Goal: Task Accomplishment & Management: Manage account settings

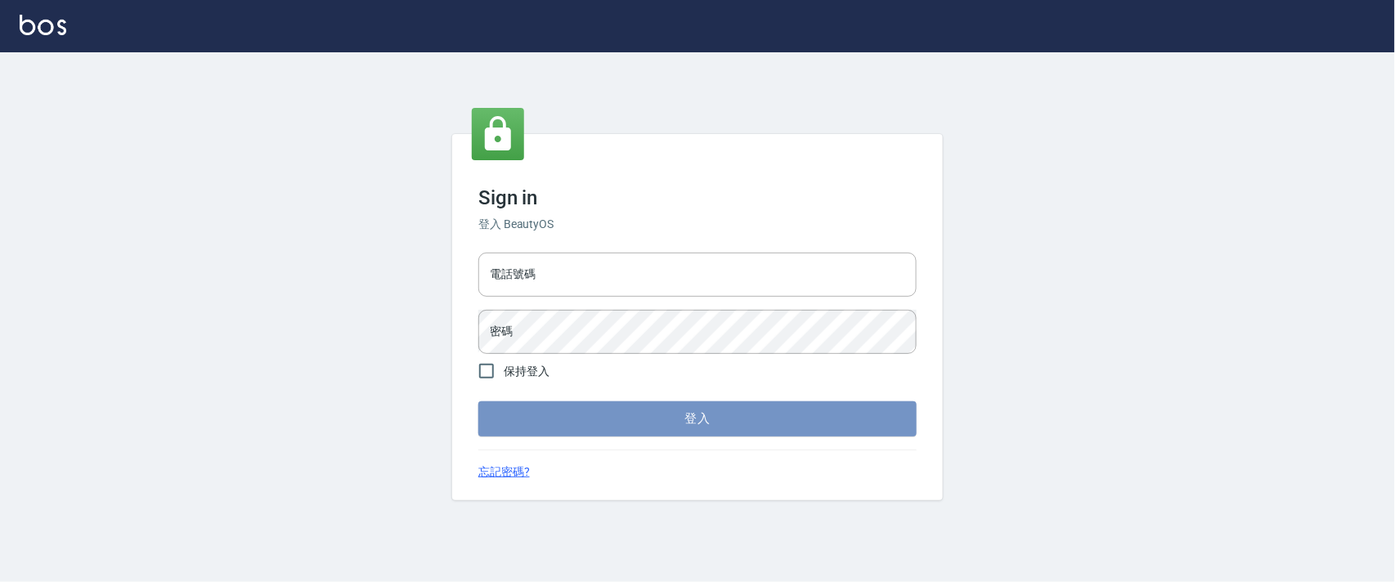
click at [612, 418] on button "登入" at bounding box center [697, 418] width 438 height 34
type input "0927987640"
click at [521, 418] on button "登入" at bounding box center [697, 418] width 438 height 34
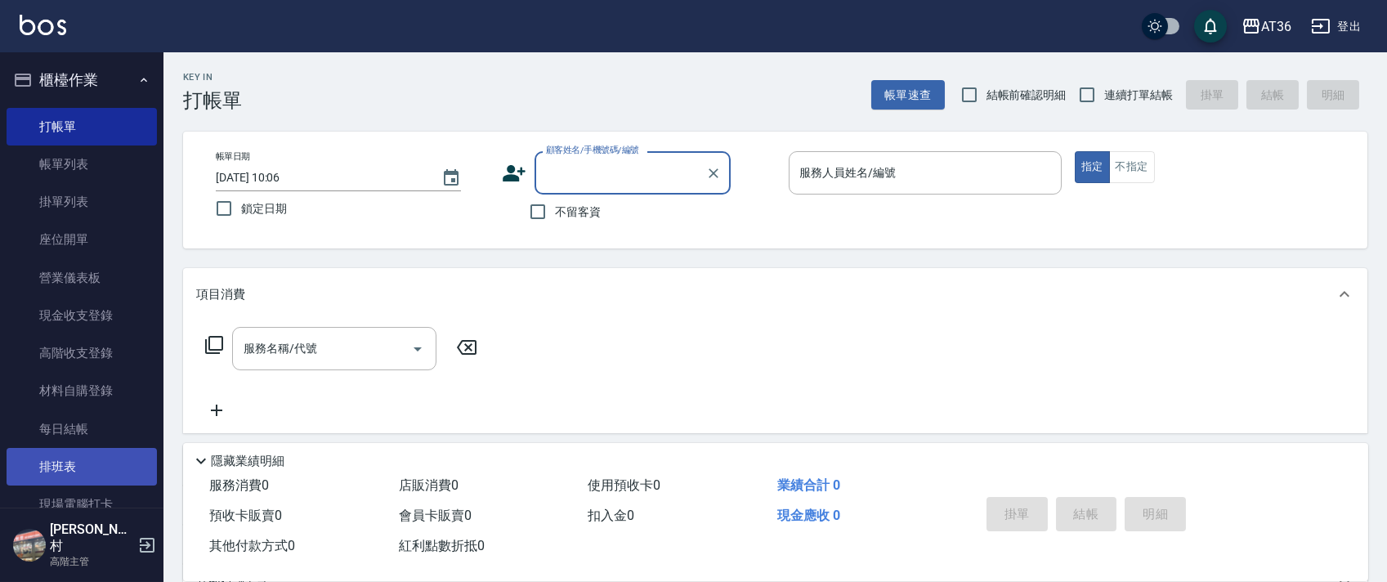
click at [63, 463] on link "排班表" at bounding box center [82, 467] width 150 height 38
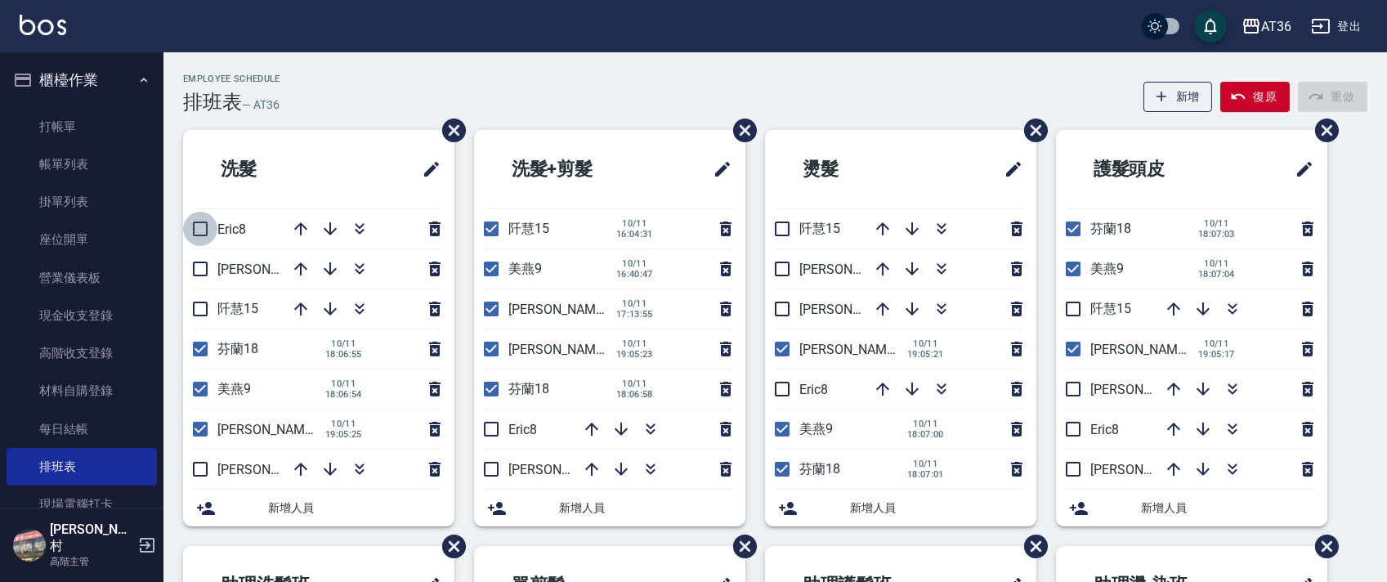
click at [195, 227] on input "checkbox" at bounding box center [200, 229] width 34 height 34
checkbox input "true"
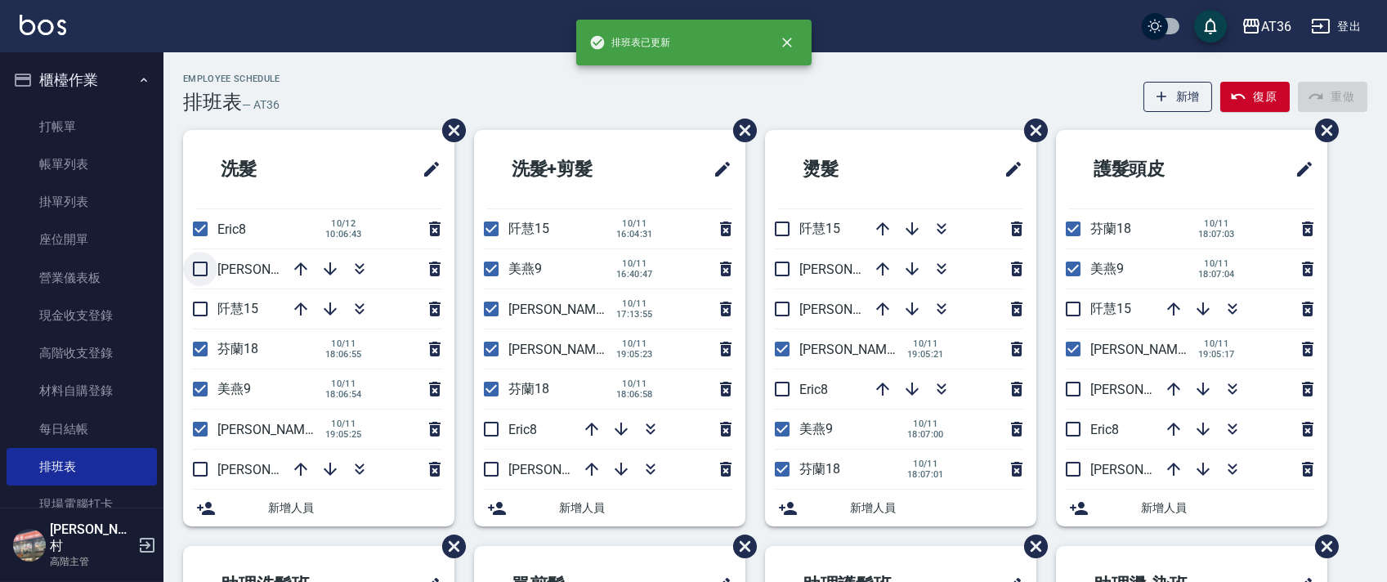
click at [198, 270] on input "checkbox" at bounding box center [200, 269] width 34 height 34
checkbox input "true"
click at [204, 347] on input "checkbox" at bounding box center [200, 349] width 34 height 34
checkbox input "false"
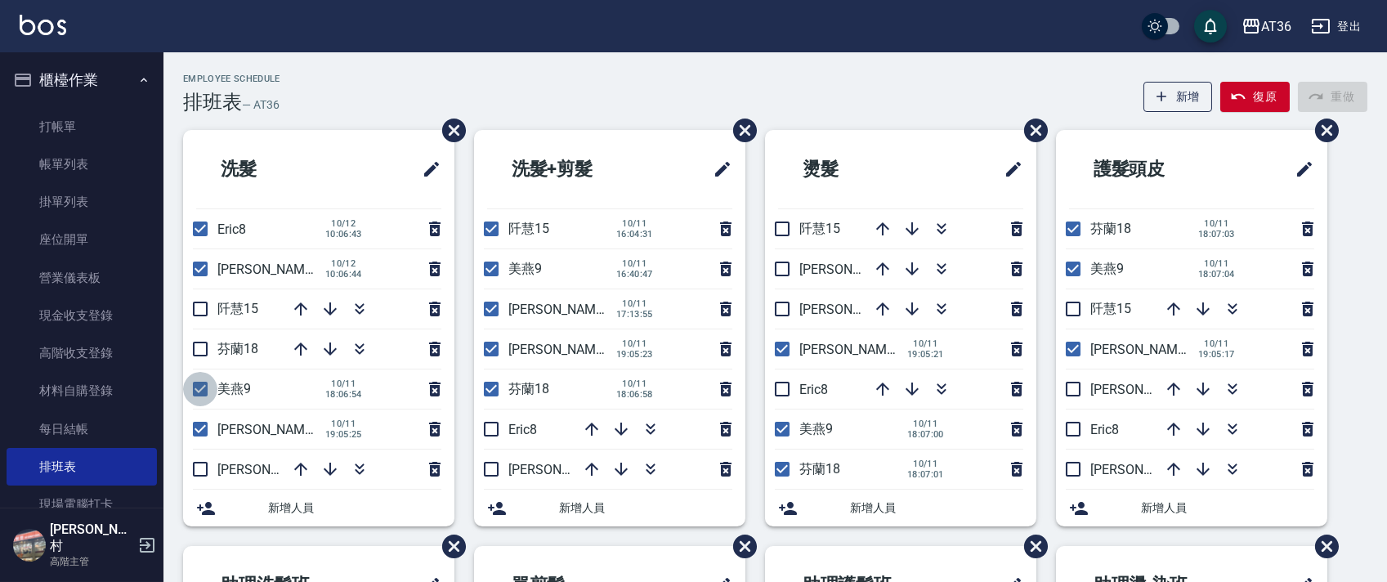
click at [199, 384] on input "checkbox" at bounding box center [200, 389] width 34 height 34
checkbox input "false"
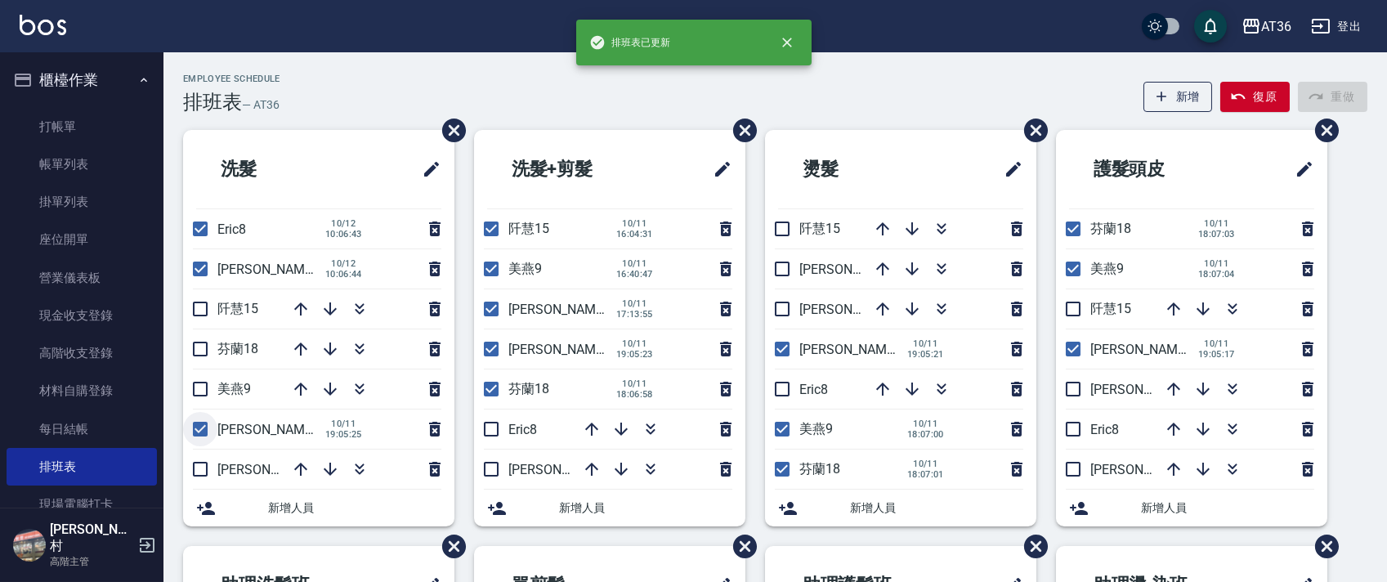
click at [197, 431] on input "checkbox" at bounding box center [200, 429] width 34 height 34
checkbox input "false"
click at [497, 227] on input "checkbox" at bounding box center [491, 229] width 34 height 34
checkbox input "false"
click at [492, 269] on input "checkbox" at bounding box center [491, 269] width 34 height 34
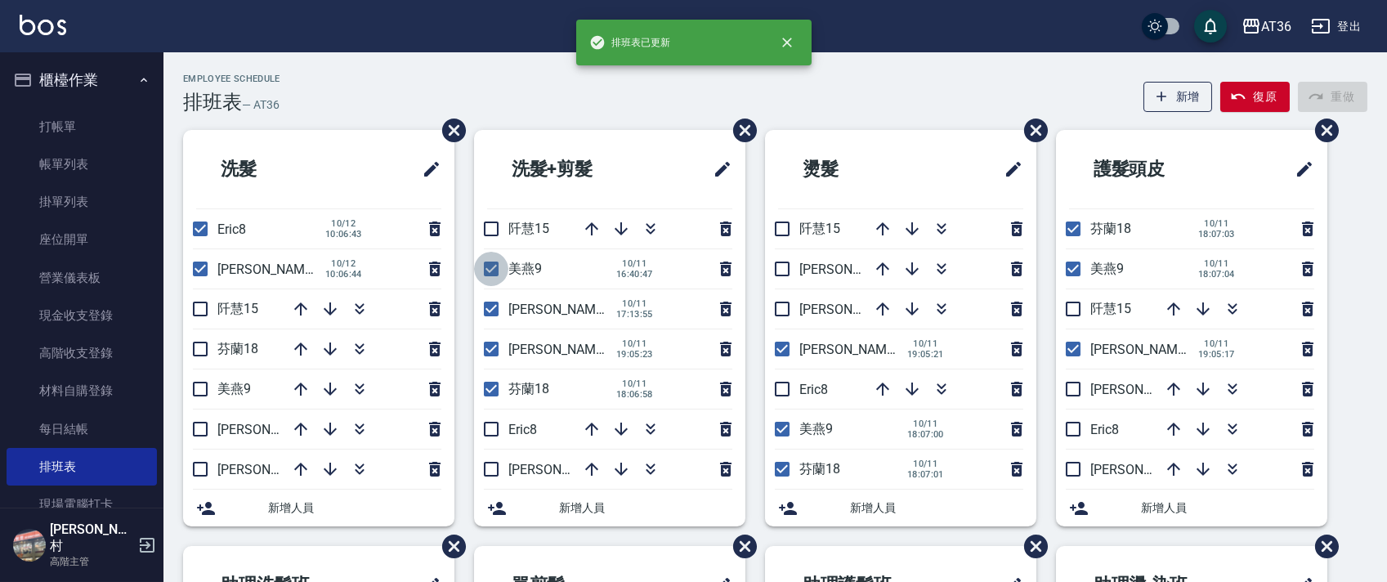
checkbox input "false"
click at [493, 308] on input "checkbox" at bounding box center [491, 309] width 34 height 34
checkbox input "false"
click at [490, 352] on input "checkbox" at bounding box center [491, 349] width 34 height 34
checkbox input "false"
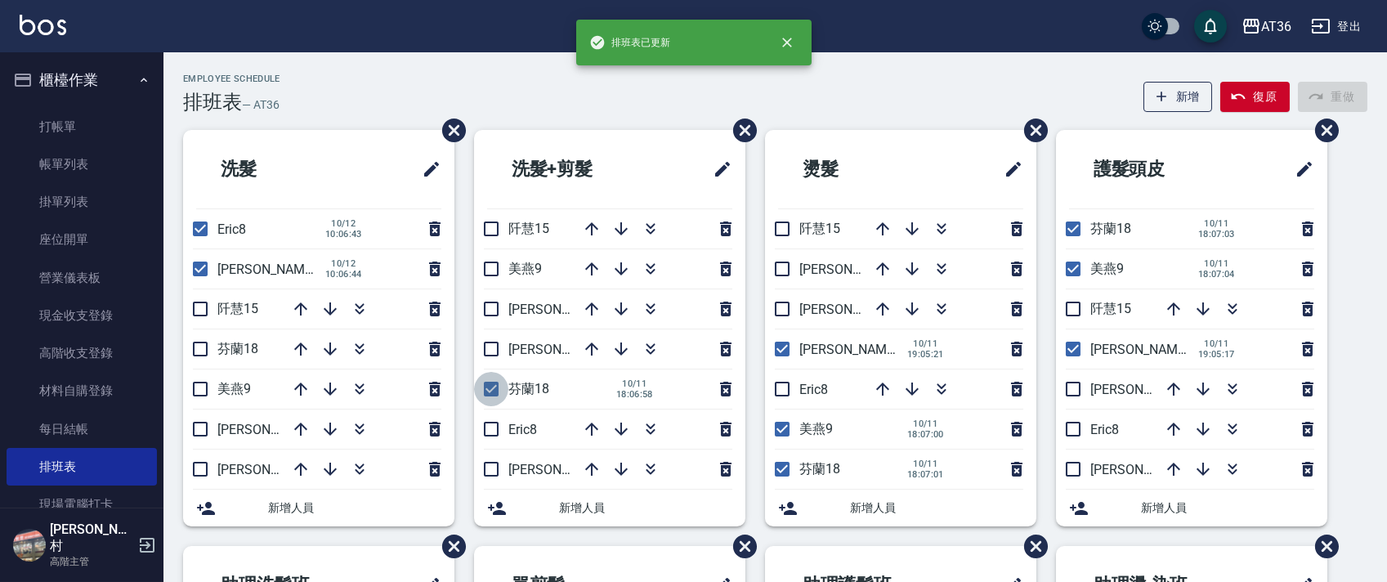
click at [490, 392] on input "checkbox" at bounding box center [491, 389] width 34 height 34
checkbox input "false"
click at [492, 431] on input "checkbox" at bounding box center [491, 429] width 34 height 34
checkbox input "true"
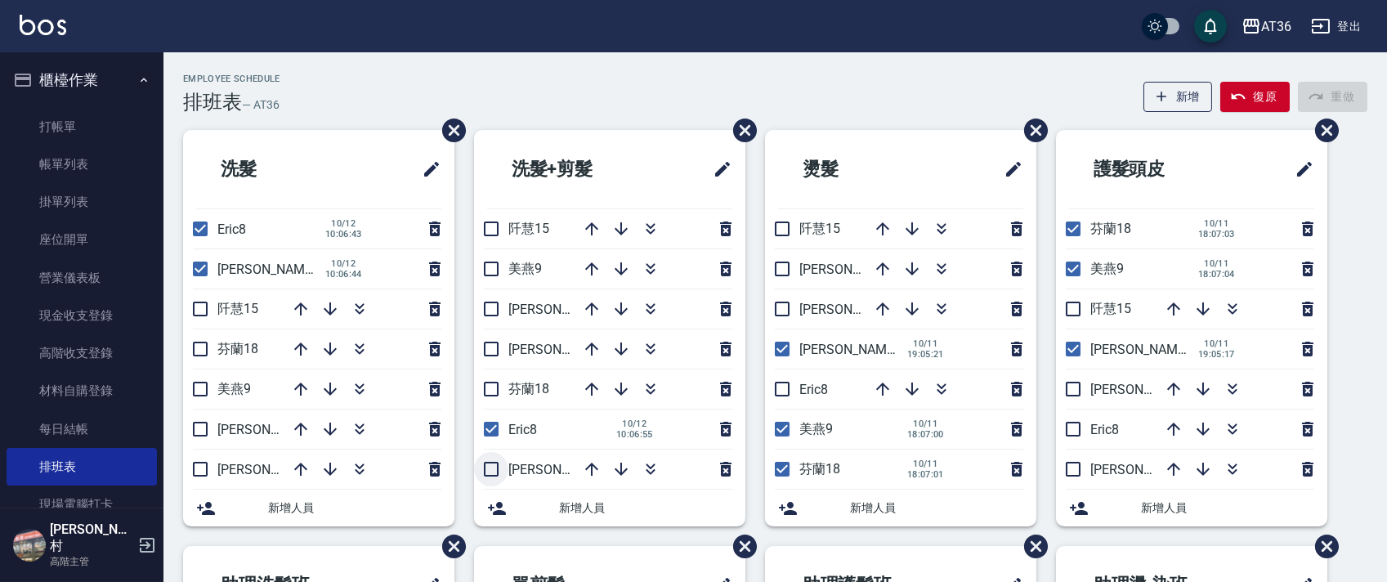
click at [491, 471] on input "checkbox" at bounding box center [491, 469] width 34 height 34
checkbox input "true"
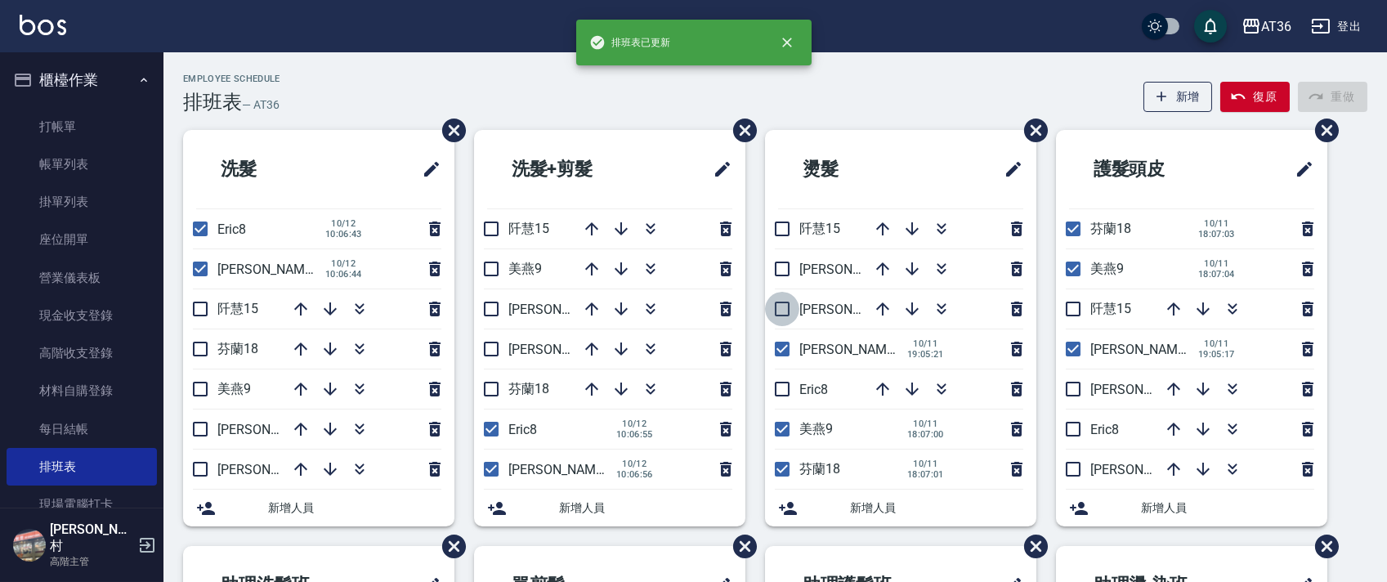
click at [786, 313] on input "checkbox" at bounding box center [782, 309] width 34 height 34
checkbox input "true"
drag, startPoint x: 782, startPoint y: 350, endPoint x: 781, endPoint y: 370, distance: 20.5
click at [781, 348] on input "checkbox" at bounding box center [782, 349] width 34 height 34
checkbox input "false"
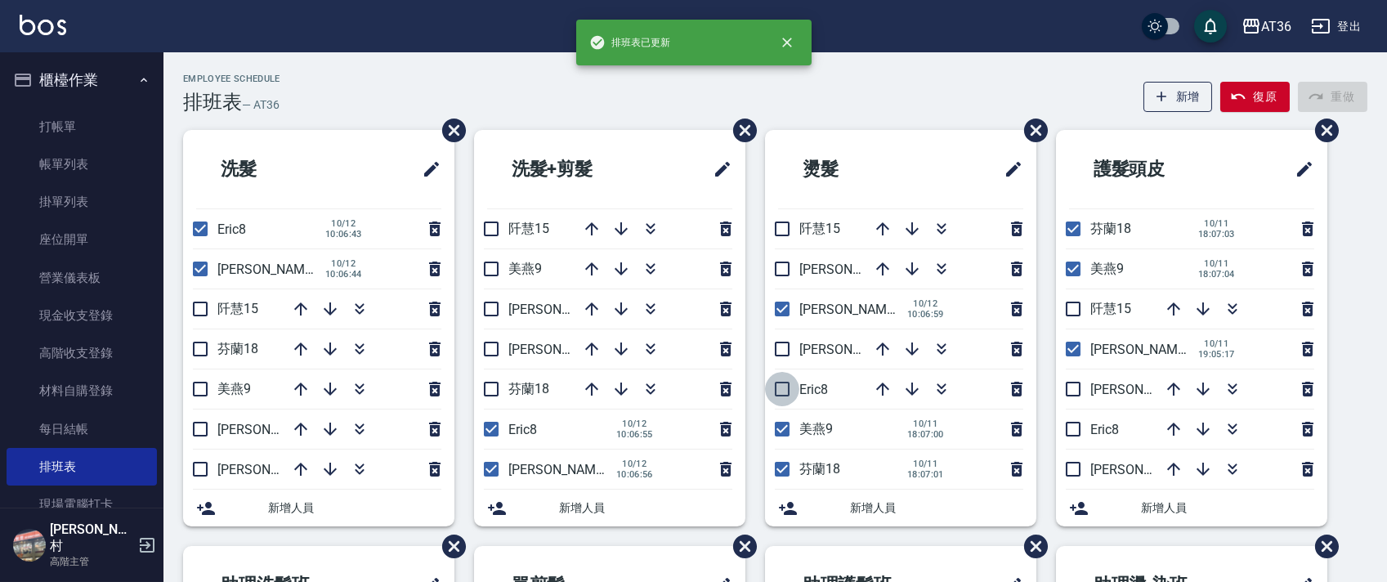
click at [780, 393] on input "checkbox" at bounding box center [782, 389] width 34 height 34
checkbox input "true"
click at [782, 427] on input "checkbox" at bounding box center [782, 429] width 34 height 34
checkbox input "false"
click at [786, 466] on input "checkbox" at bounding box center [782, 469] width 34 height 34
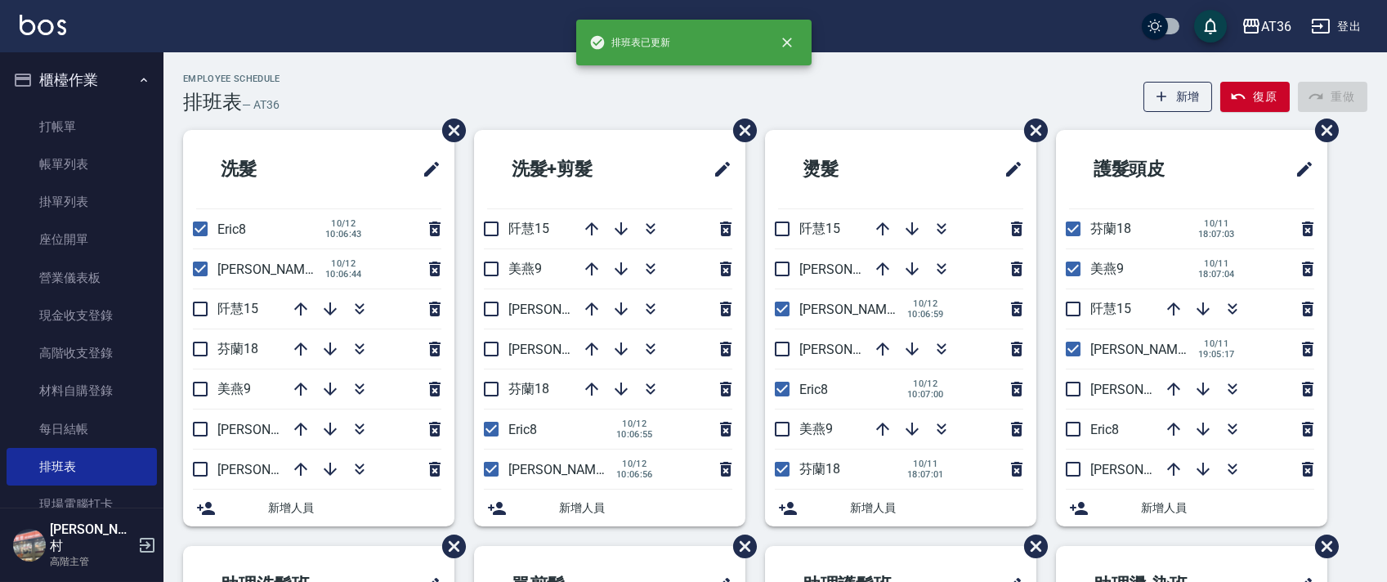
checkbox input "false"
click at [1076, 227] on input "checkbox" at bounding box center [1073, 229] width 34 height 34
checkbox input "false"
click at [1076, 269] on input "checkbox" at bounding box center [1073, 269] width 34 height 34
checkbox input "false"
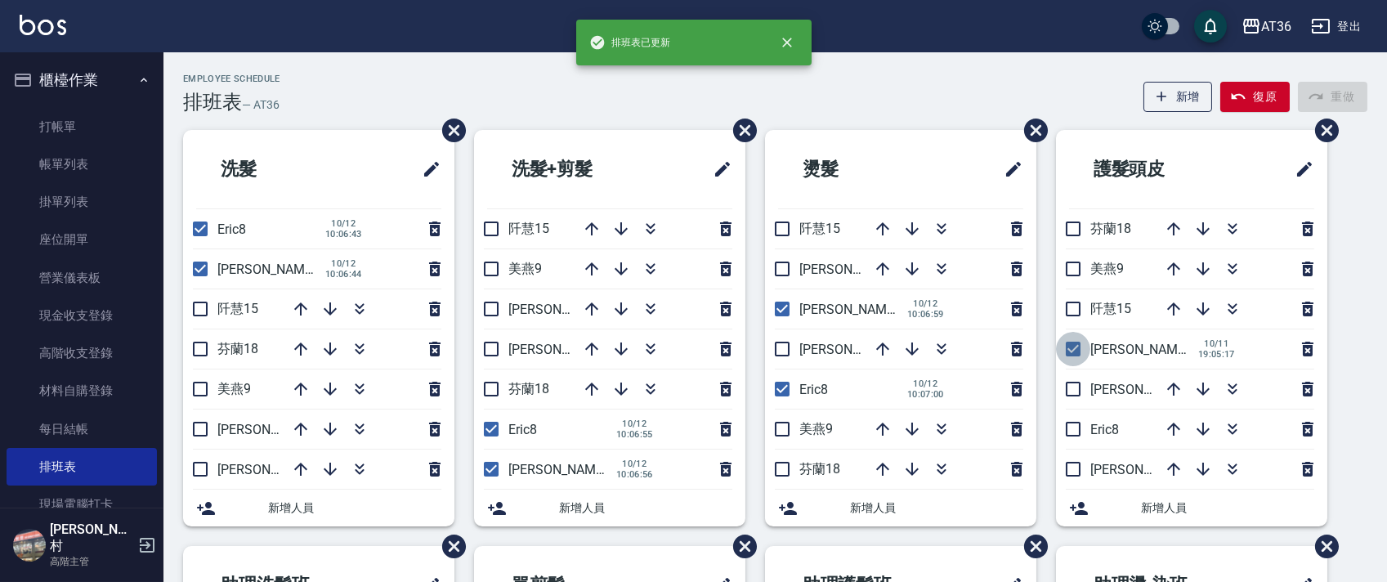
click at [1074, 348] on input "checkbox" at bounding box center [1073, 349] width 34 height 34
checkbox input "false"
click at [1075, 428] on input "checkbox" at bounding box center [1073, 429] width 34 height 34
checkbox input "true"
click at [1076, 468] on input "checkbox" at bounding box center [1073, 469] width 34 height 34
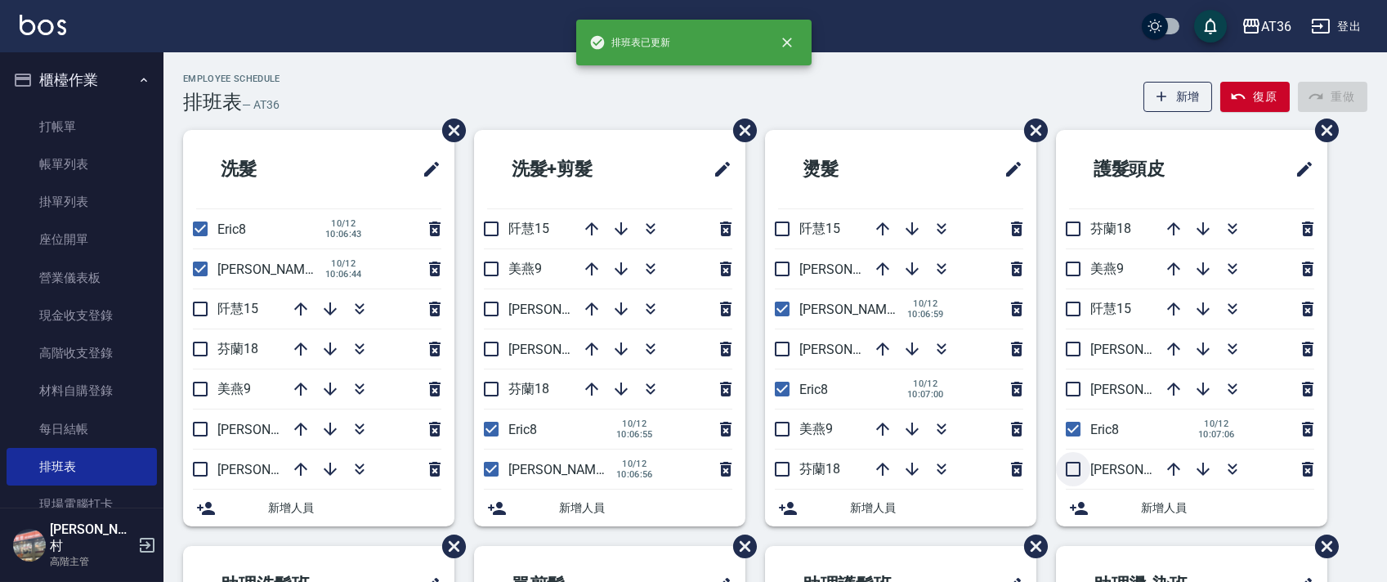
checkbox input "true"
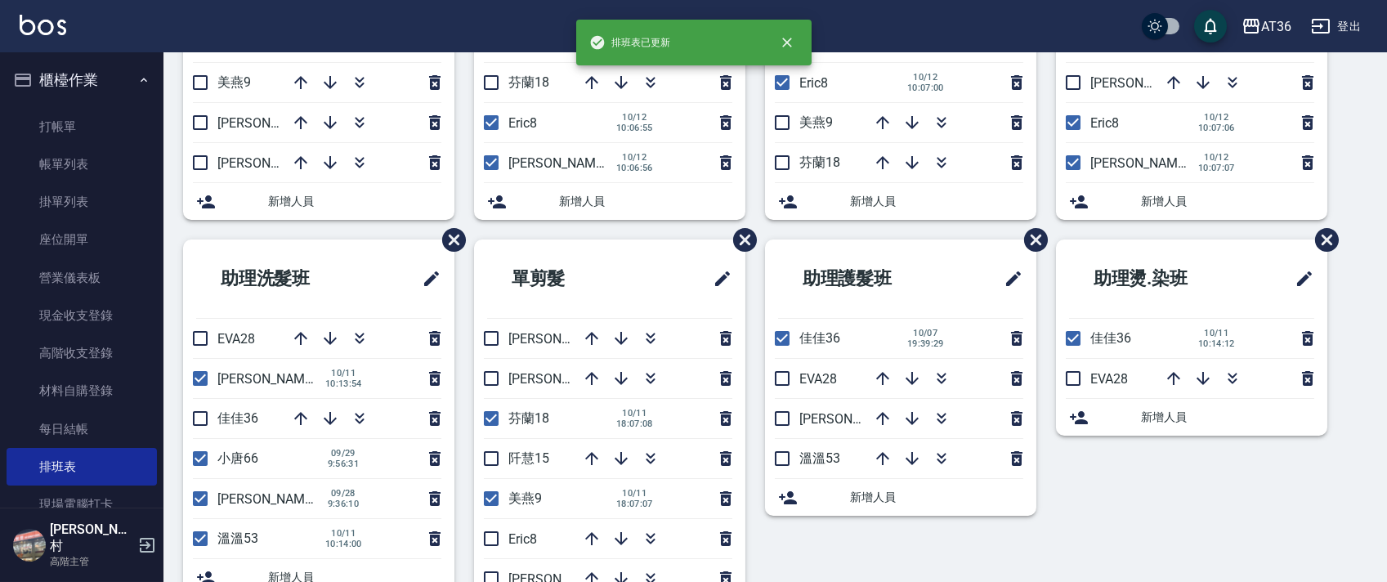
scroll to position [387, 0]
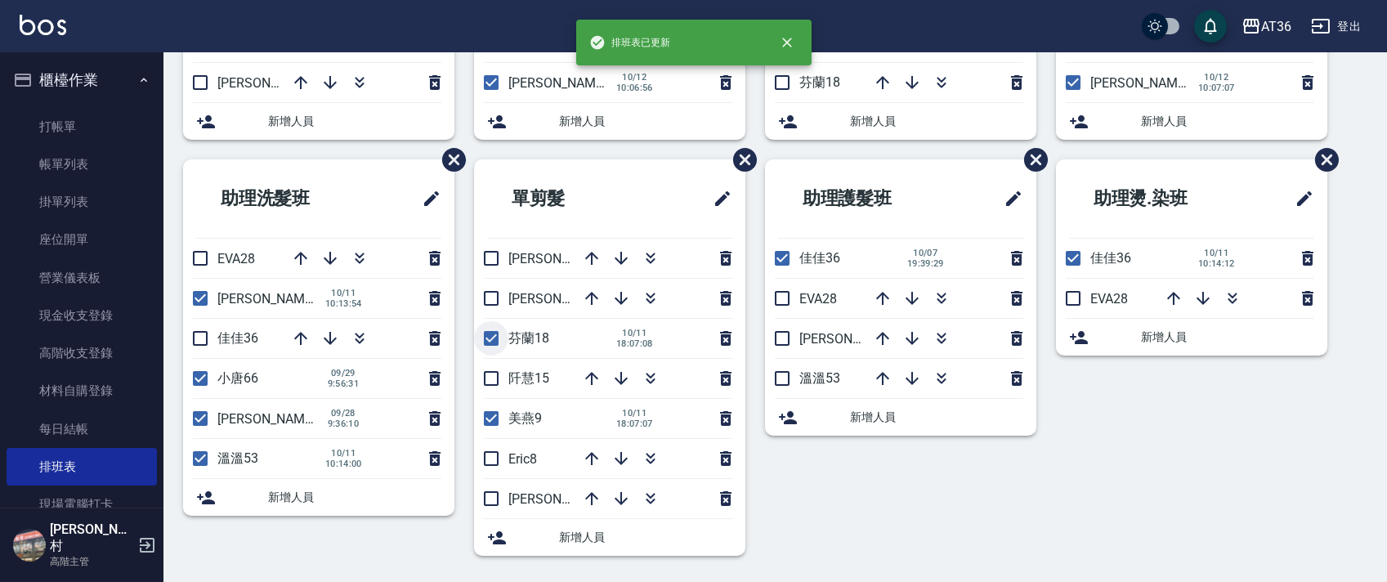
click at [494, 341] on input "checkbox" at bounding box center [491, 338] width 34 height 34
checkbox input "false"
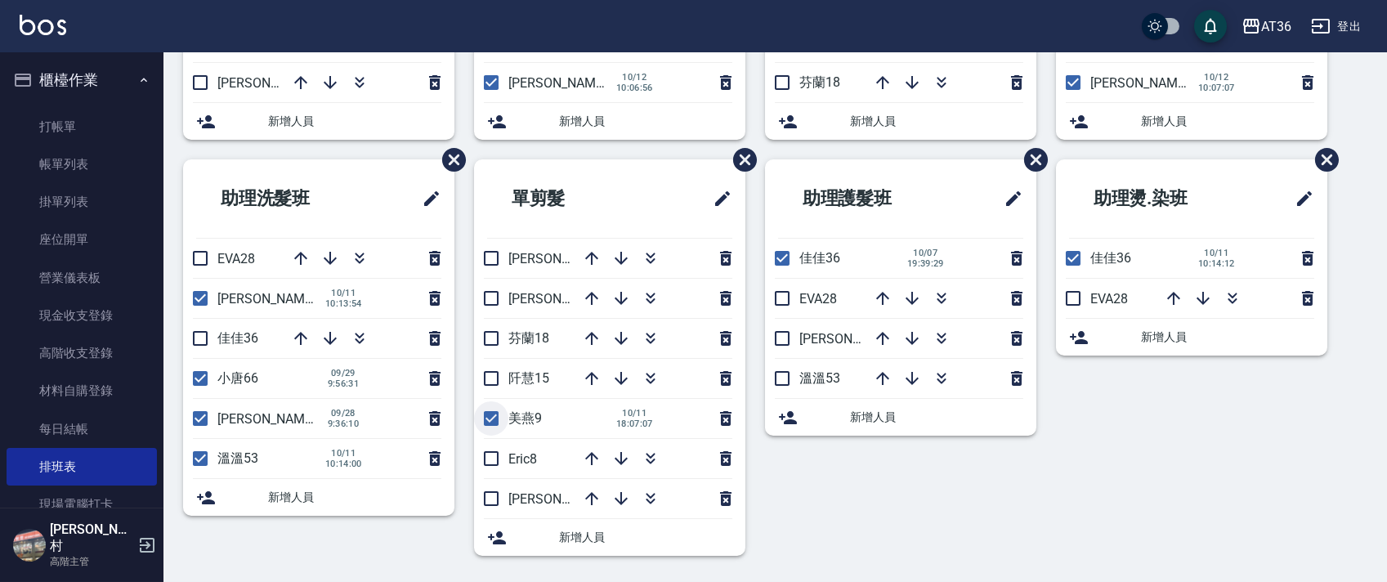
click at [494, 418] on input "checkbox" at bounding box center [491, 418] width 34 height 34
checkbox input "false"
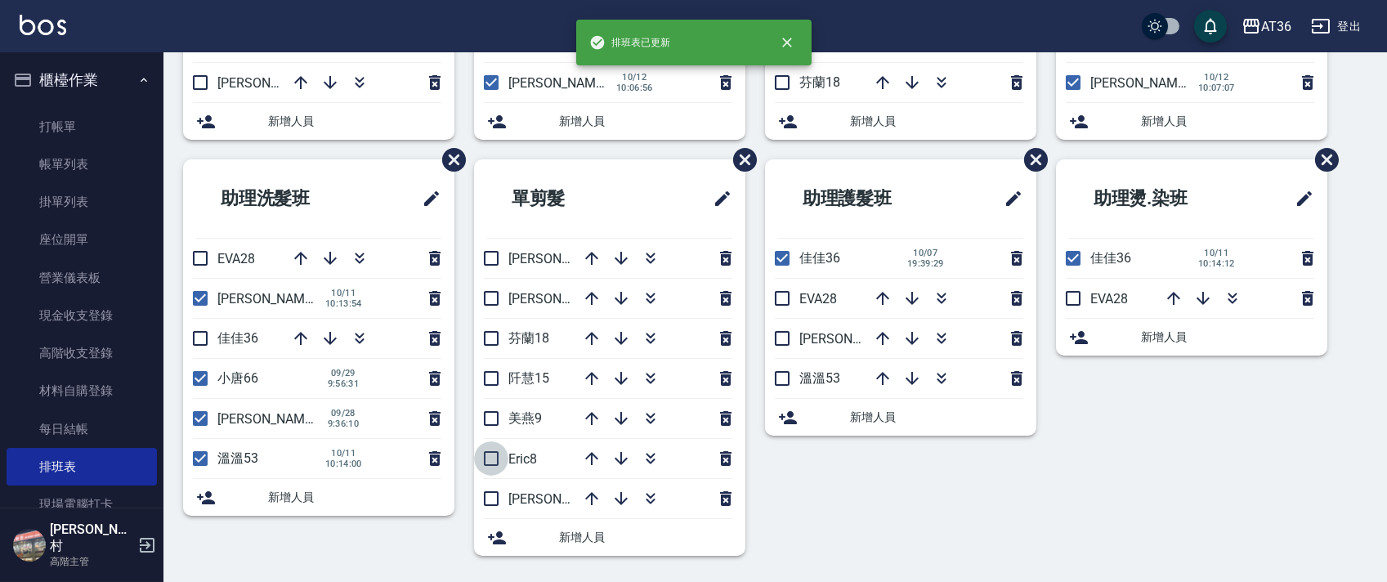
click at [491, 457] on input "checkbox" at bounding box center [491, 458] width 34 height 34
checkbox input "true"
click at [495, 499] on input "checkbox" at bounding box center [491, 499] width 34 height 34
checkbox input "true"
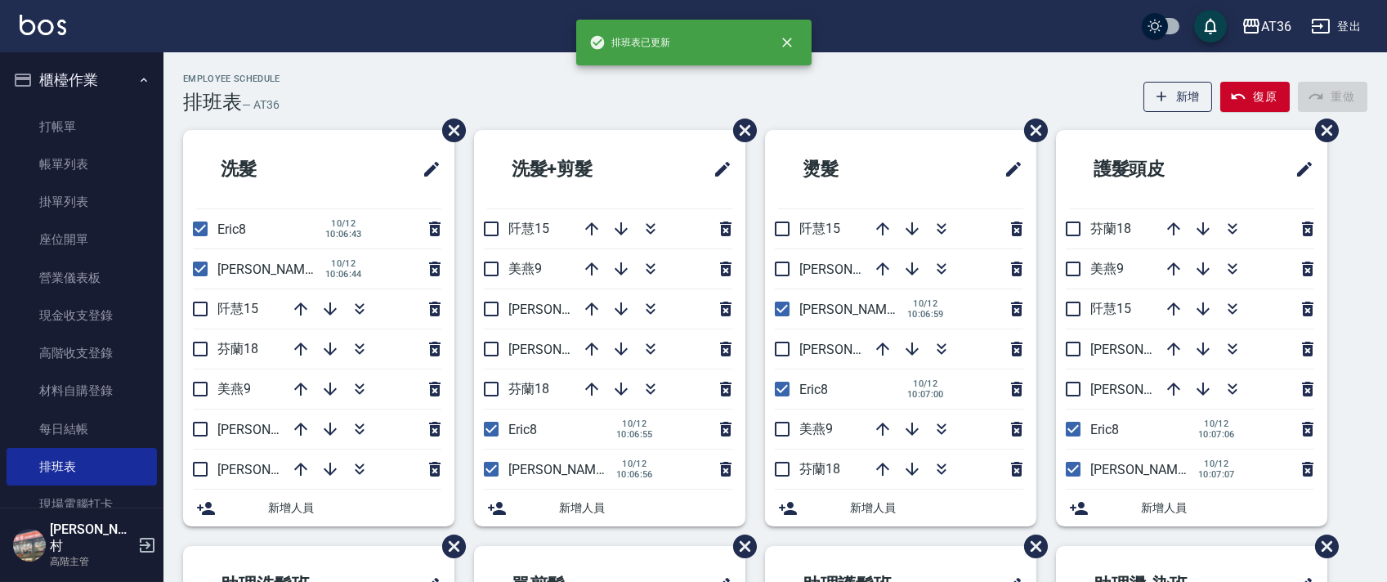
click at [537, 108] on div "Employee Schedule 排班表 — AT36 新增 復原 重做" at bounding box center [775, 94] width 1185 height 40
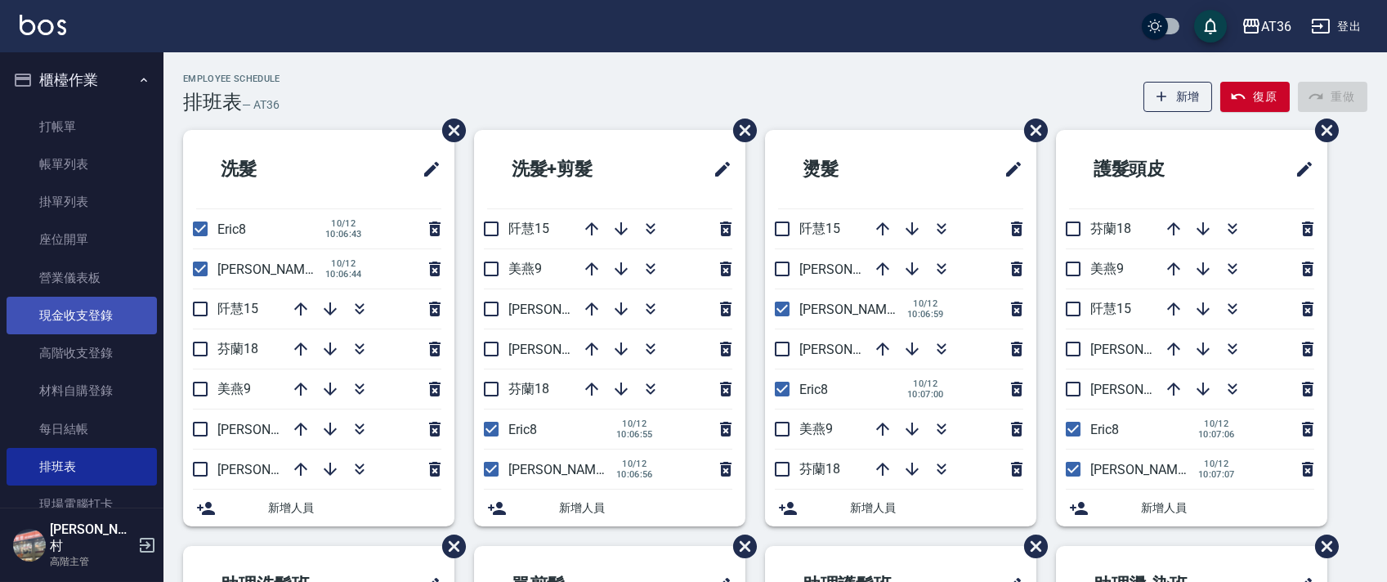
click at [76, 313] on link "現金收支登錄" at bounding box center [82, 316] width 150 height 38
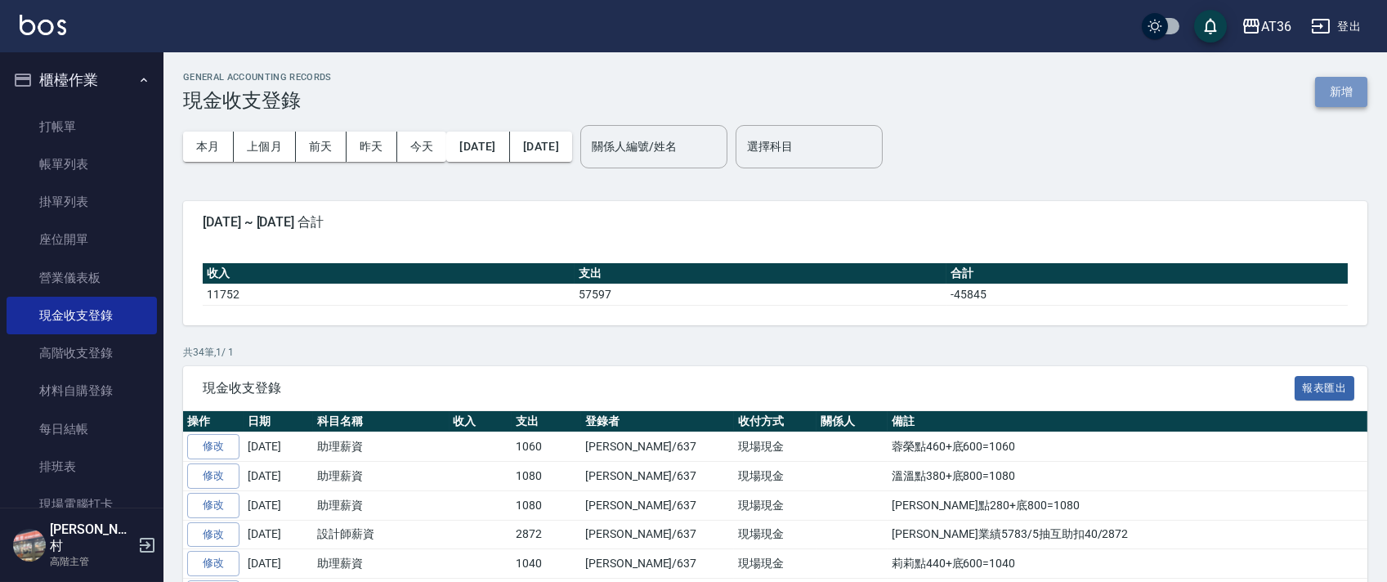
click at [1346, 92] on button "新增" at bounding box center [1342, 92] width 52 height 30
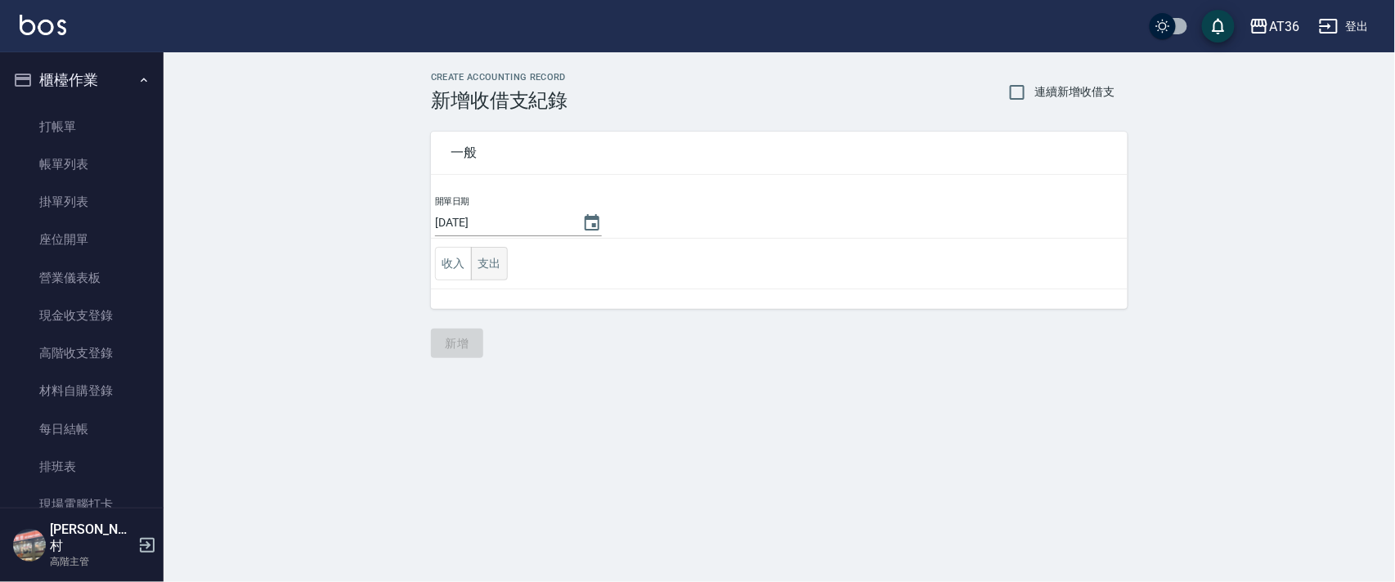
click at [478, 274] on button "支出" at bounding box center [489, 264] width 37 height 34
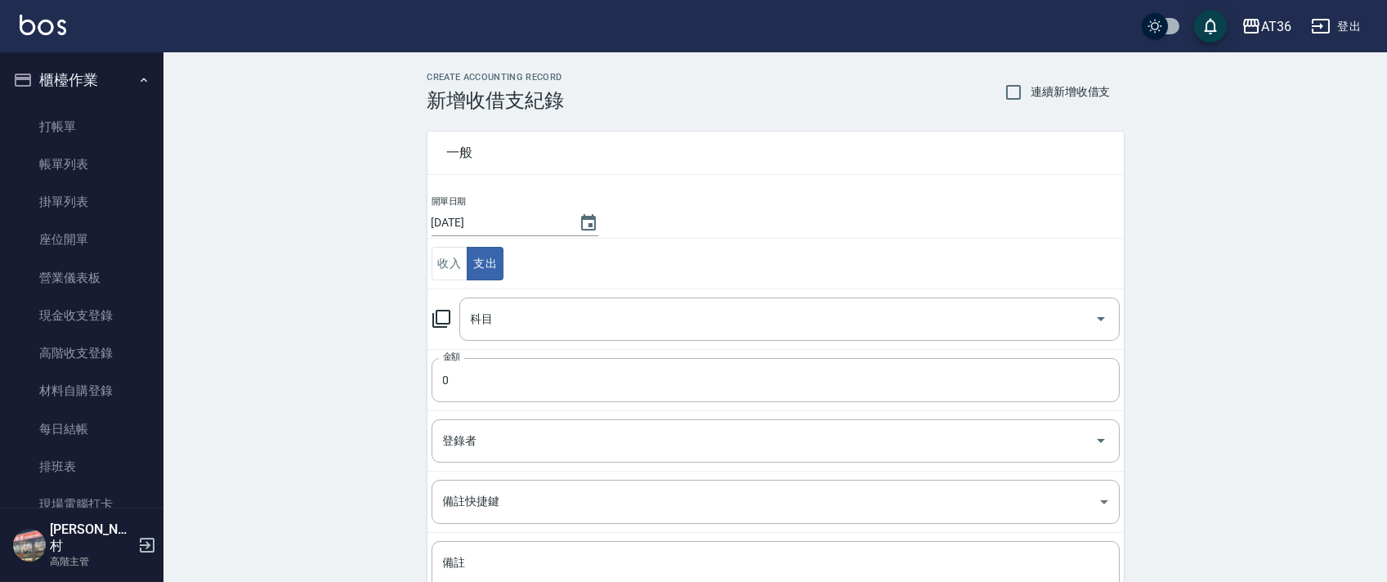
click at [482, 325] on div "科目 科目" at bounding box center [789, 319] width 661 height 43
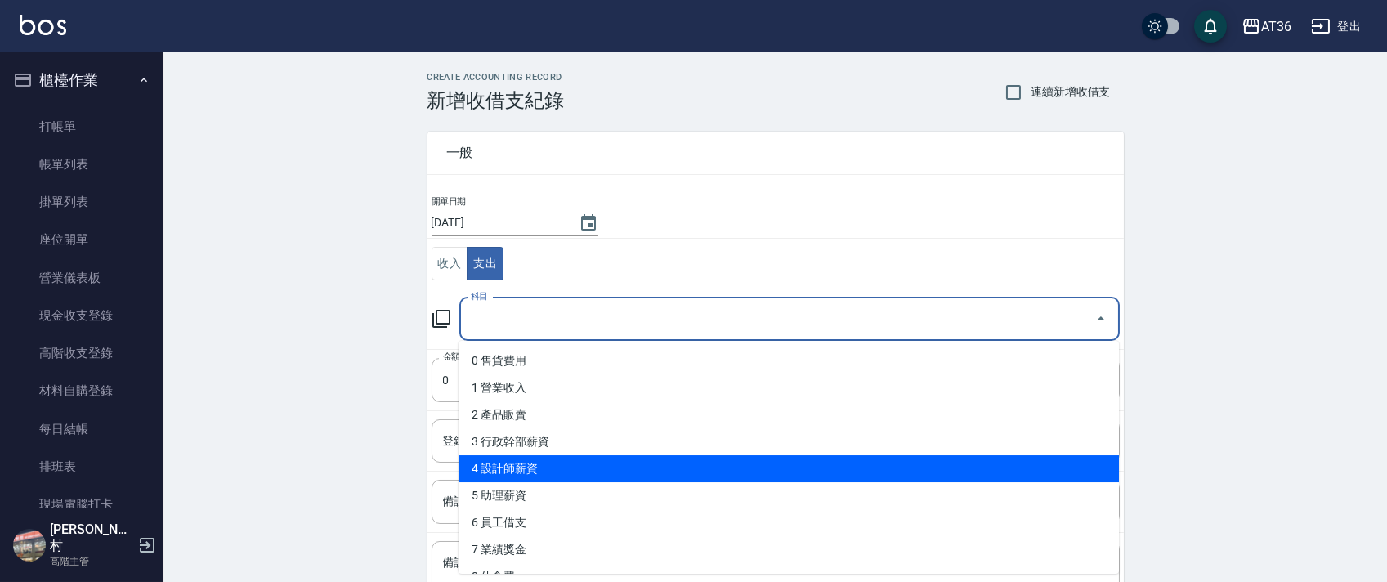
click at [554, 468] on li "4 設計師薪資" at bounding box center [789, 468] width 661 height 27
type input "4 設計師薪資"
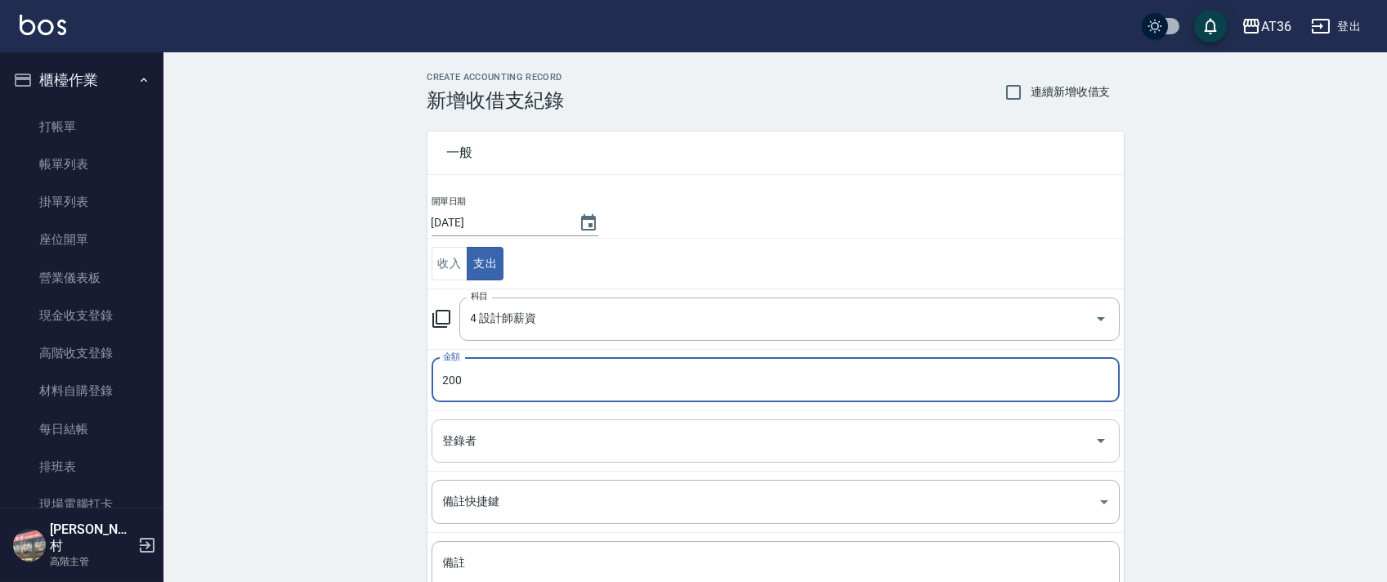
type input "200"
click at [454, 441] on div "登錄者 登錄者" at bounding box center [776, 440] width 688 height 43
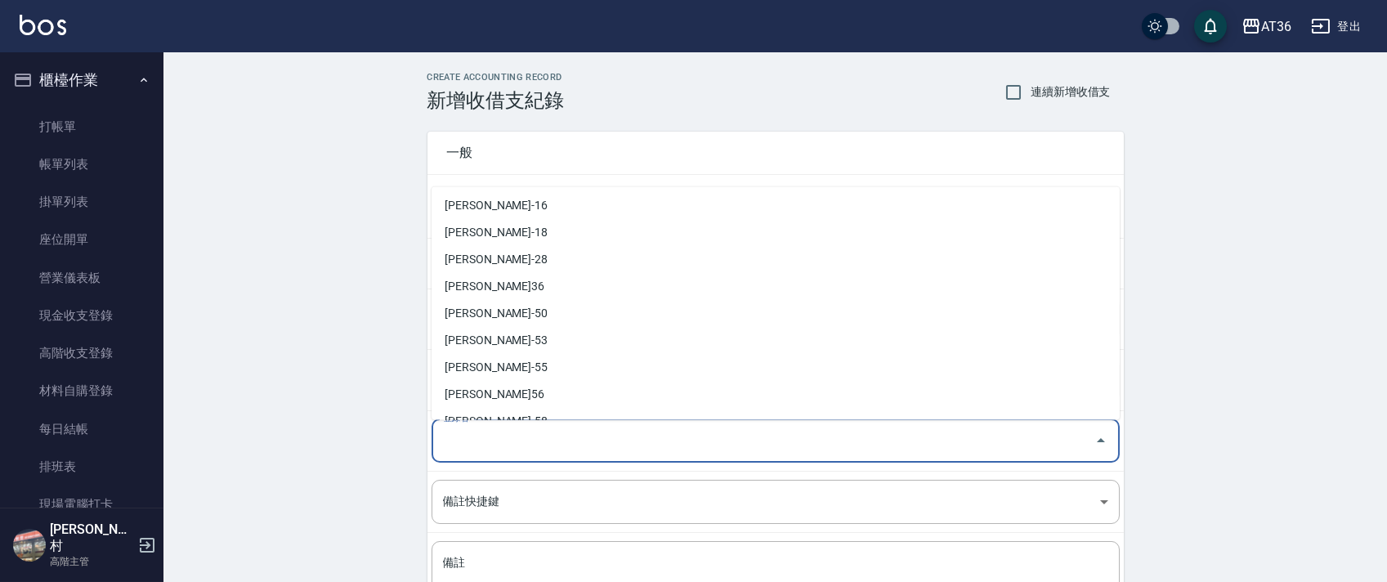
scroll to position [266, 0]
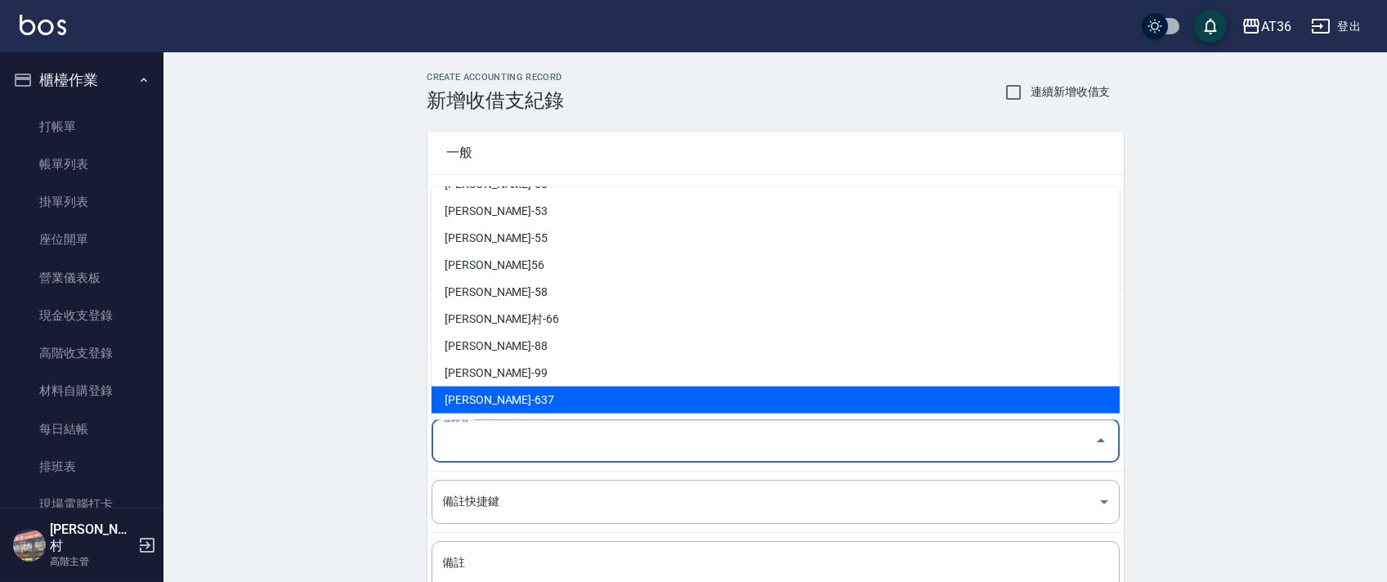
click at [478, 406] on li "[PERSON_NAME]-637" at bounding box center [776, 400] width 688 height 27
type input "[PERSON_NAME]-637"
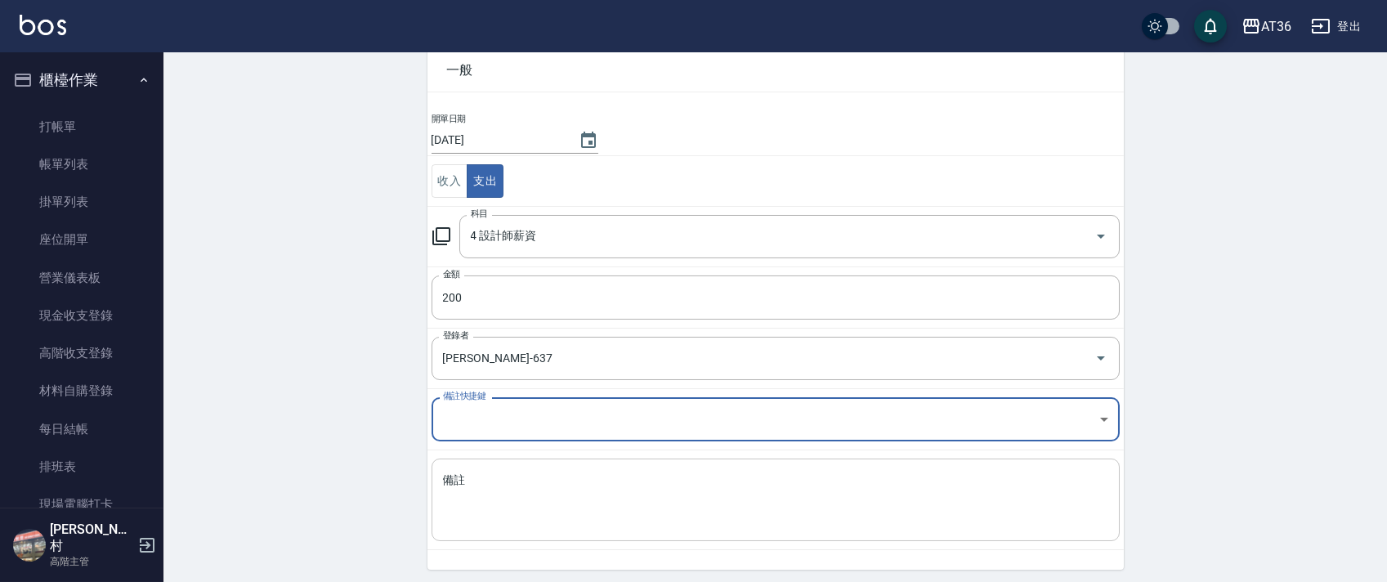
scroll to position [139, 0]
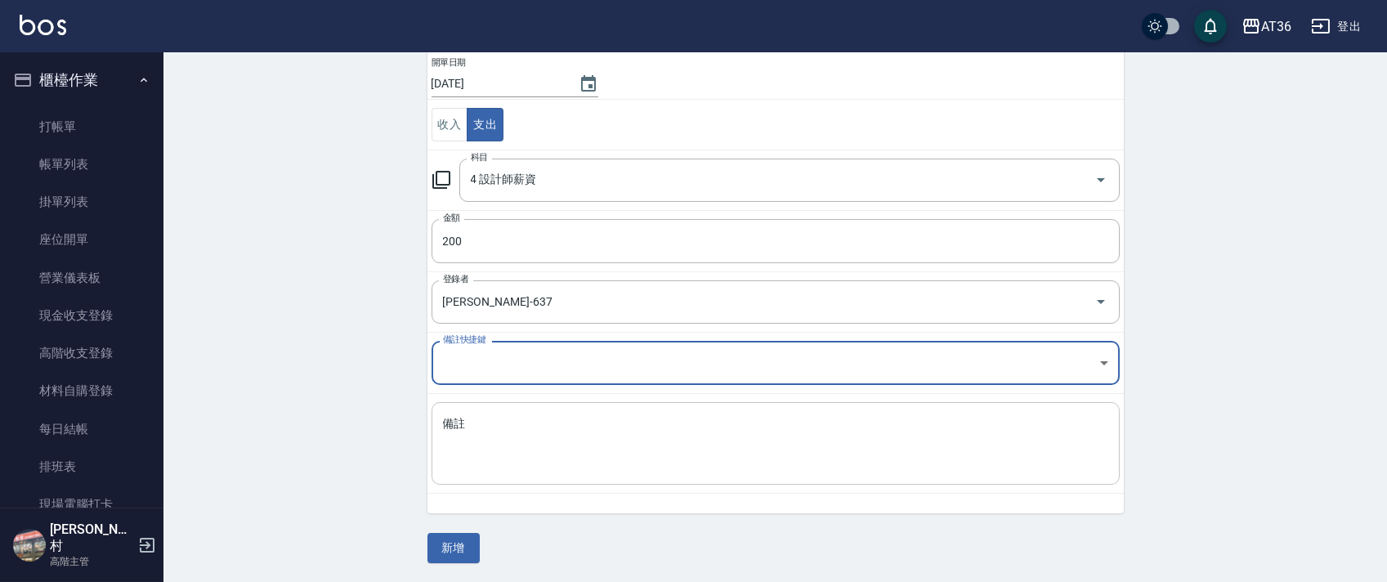
drag, startPoint x: 482, startPoint y: 475, endPoint x: 651, endPoint y: 460, distance: 169.1
click at [504, 477] on div "x 備註" at bounding box center [776, 443] width 688 height 83
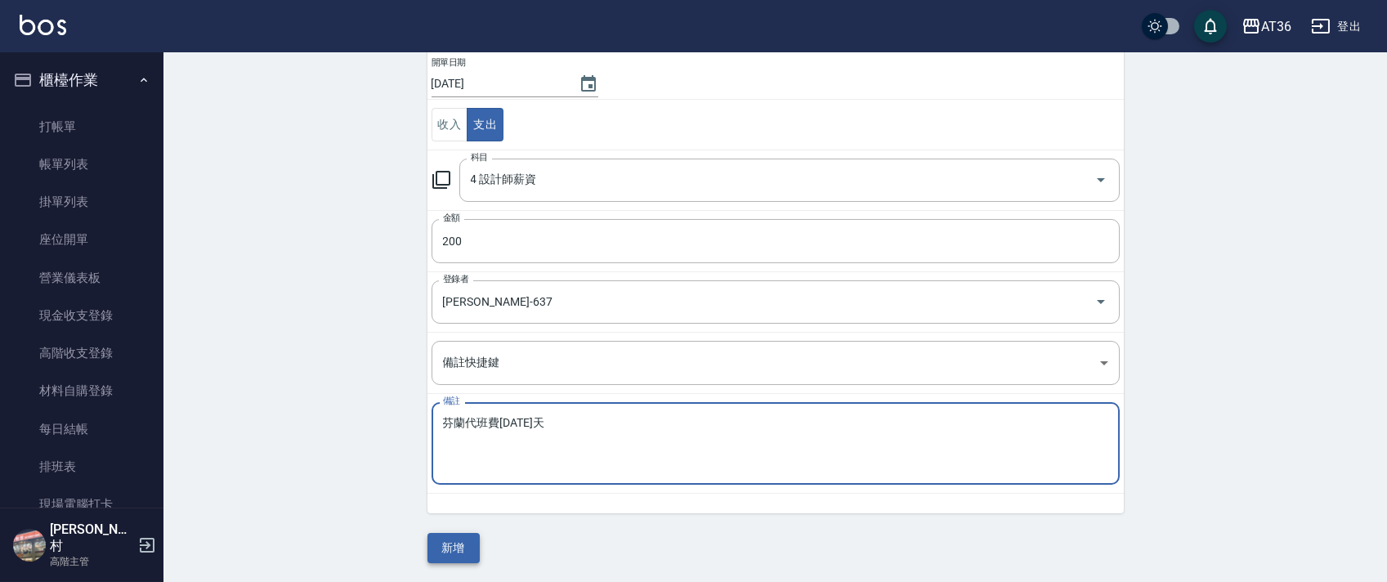
type textarea "芬蘭代班費[DATE]天"
click at [453, 551] on button "新增" at bounding box center [454, 548] width 52 height 30
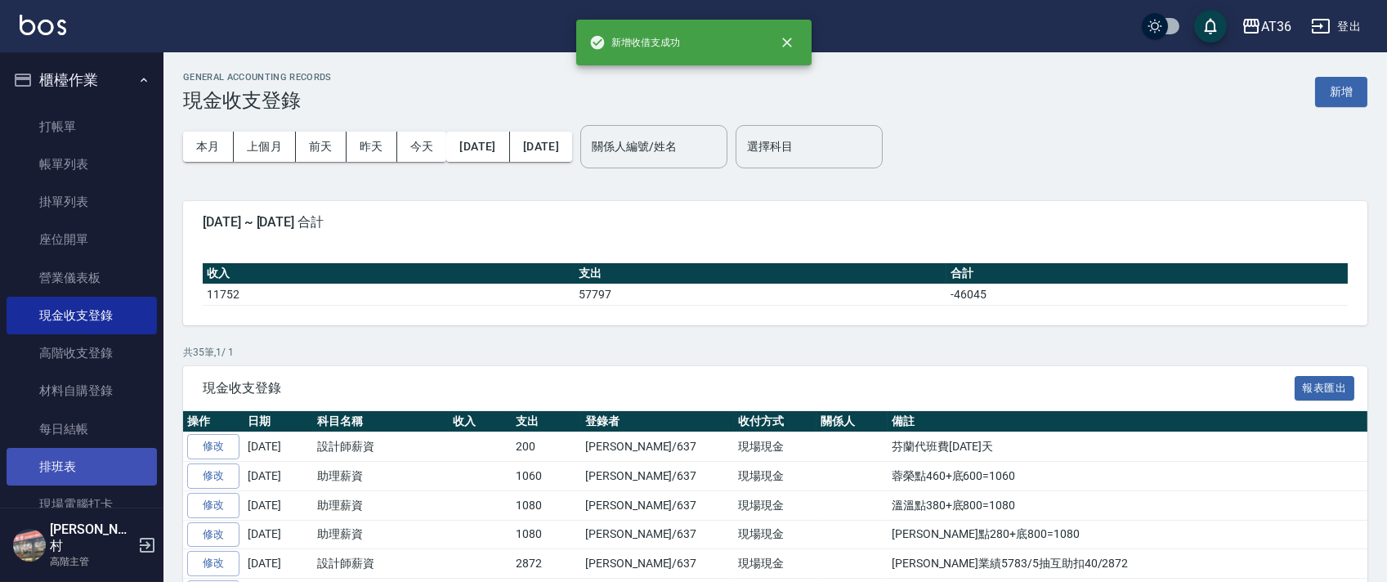
click at [73, 464] on link "排班表" at bounding box center [82, 467] width 150 height 38
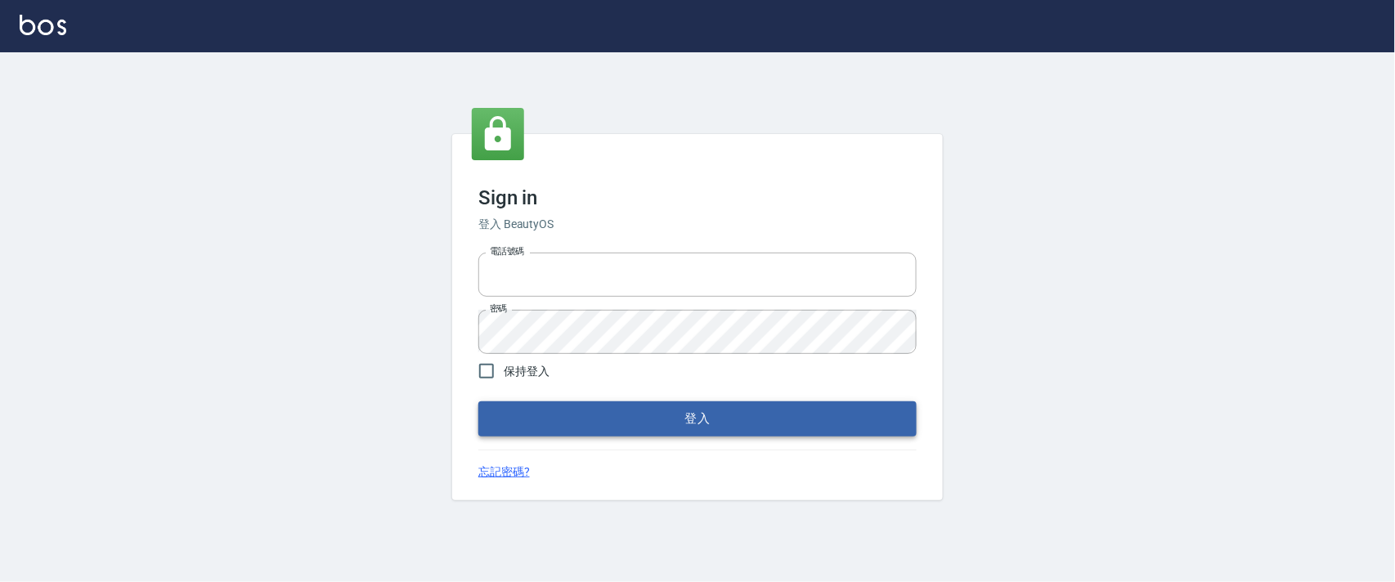
type input "0927987640"
click at [629, 413] on button "登入" at bounding box center [697, 418] width 438 height 34
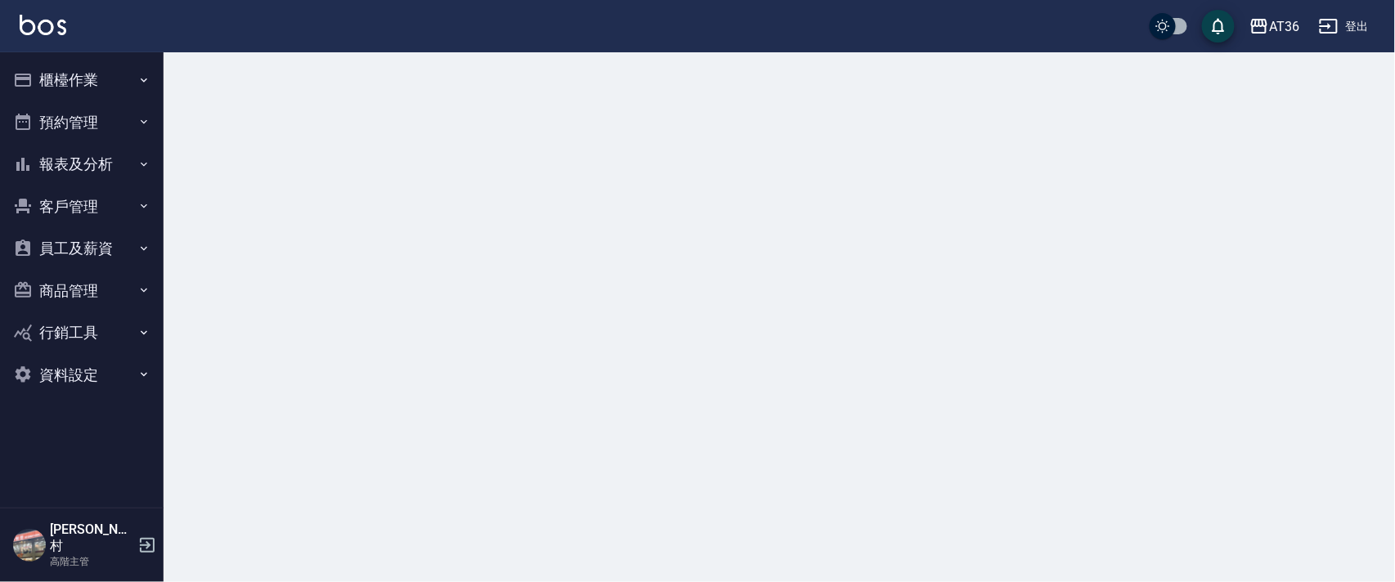
click at [56, 73] on button "櫃檯作業" at bounding box center [82, 80] width 150 height 43
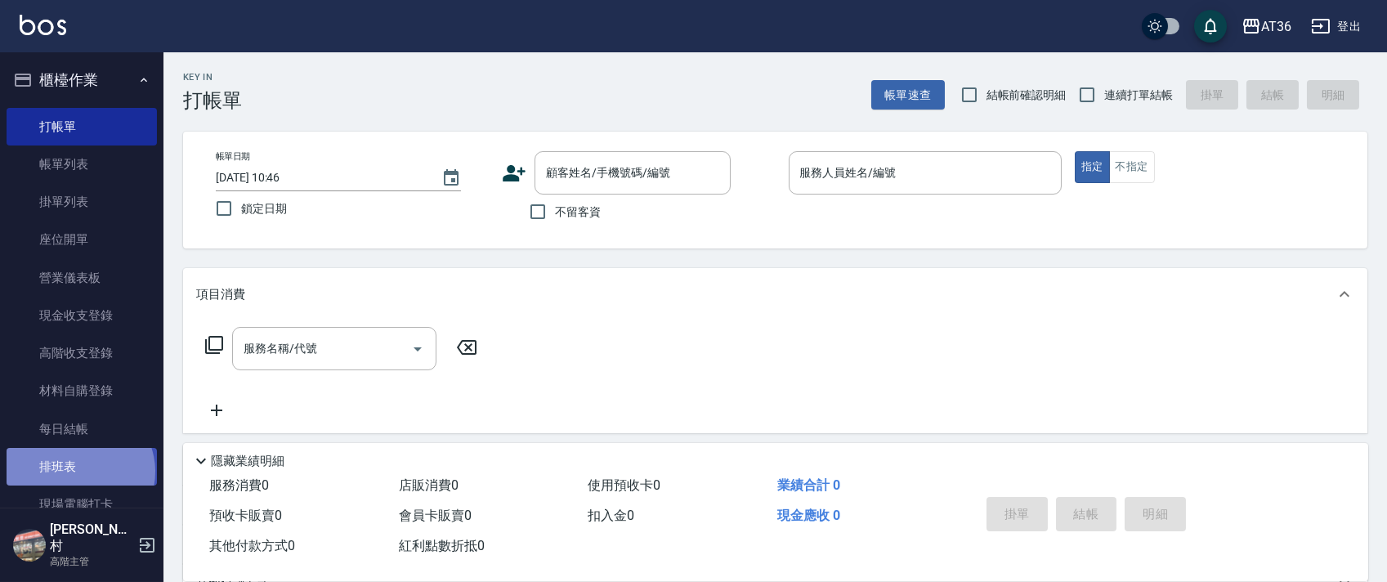
click at [78, 472] on link "排班表" at bounding box center [82, 467] width 150 height 38
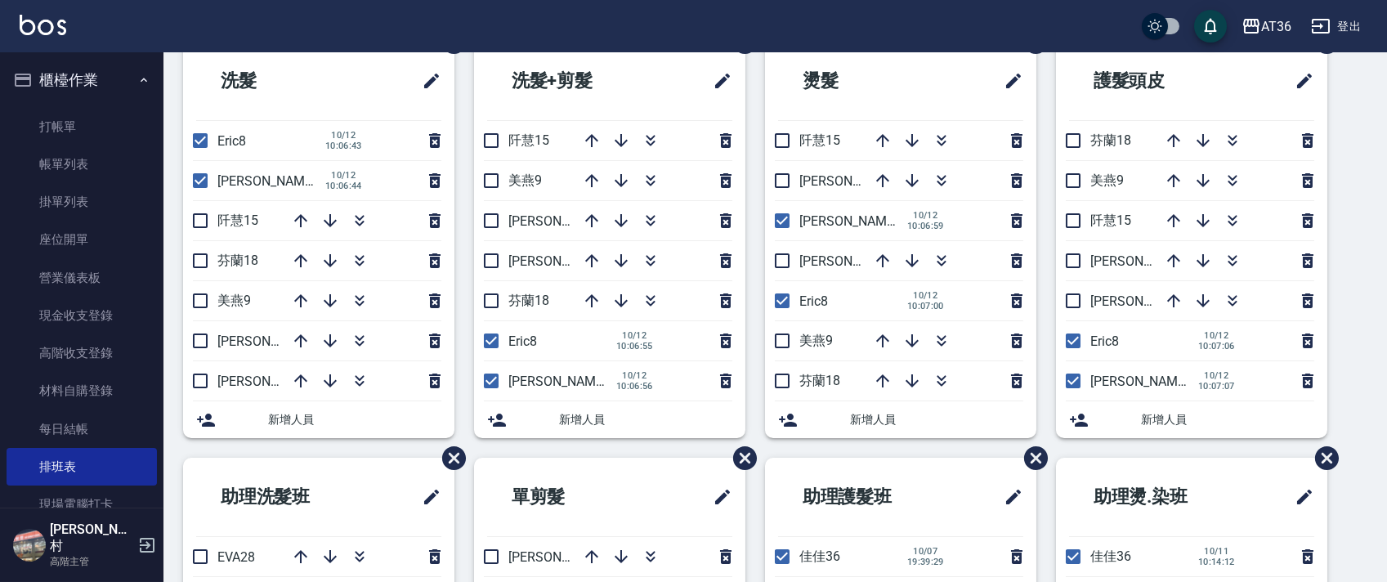
scroll to position [387, 0]
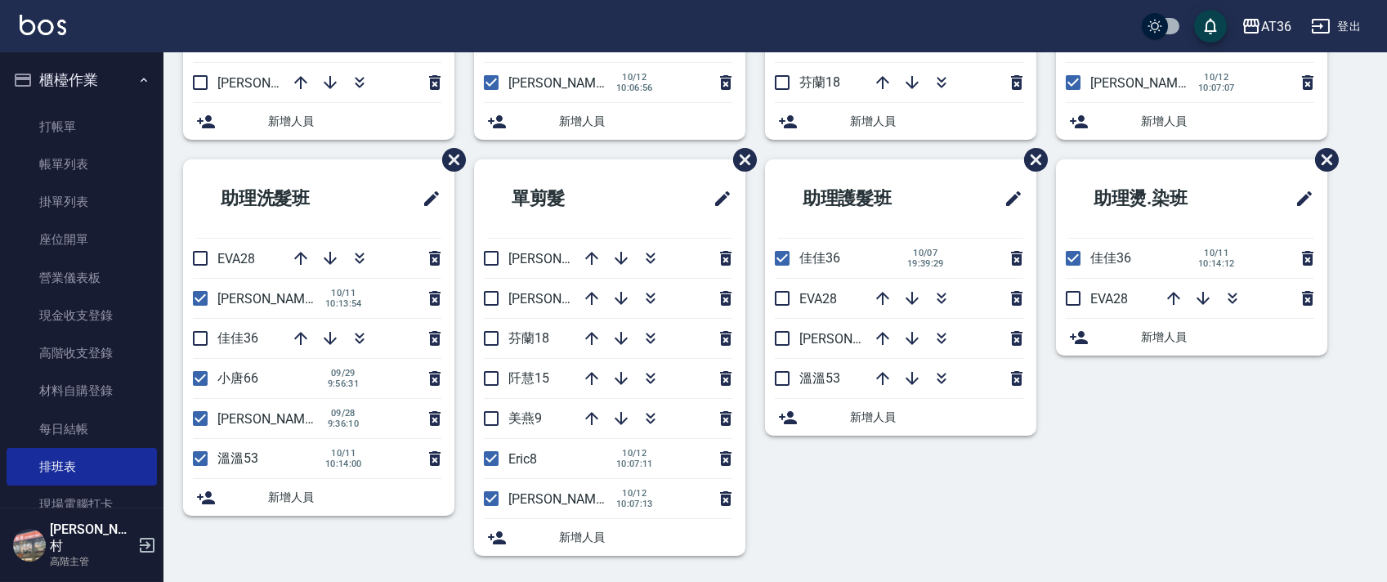
drag, startPoint x: 190, startPoint y: 334, endPoint x: 206, endPoint y: 361, distance: 30.9
click at [190, 338] on input "checkbox" at bounding box center [200, 338] width 34 height 34
checkbox input "true"
click at [195, 299] on input "checkbox" at bounding box center [200, 298] width 34 height 34
checkbox input "false"
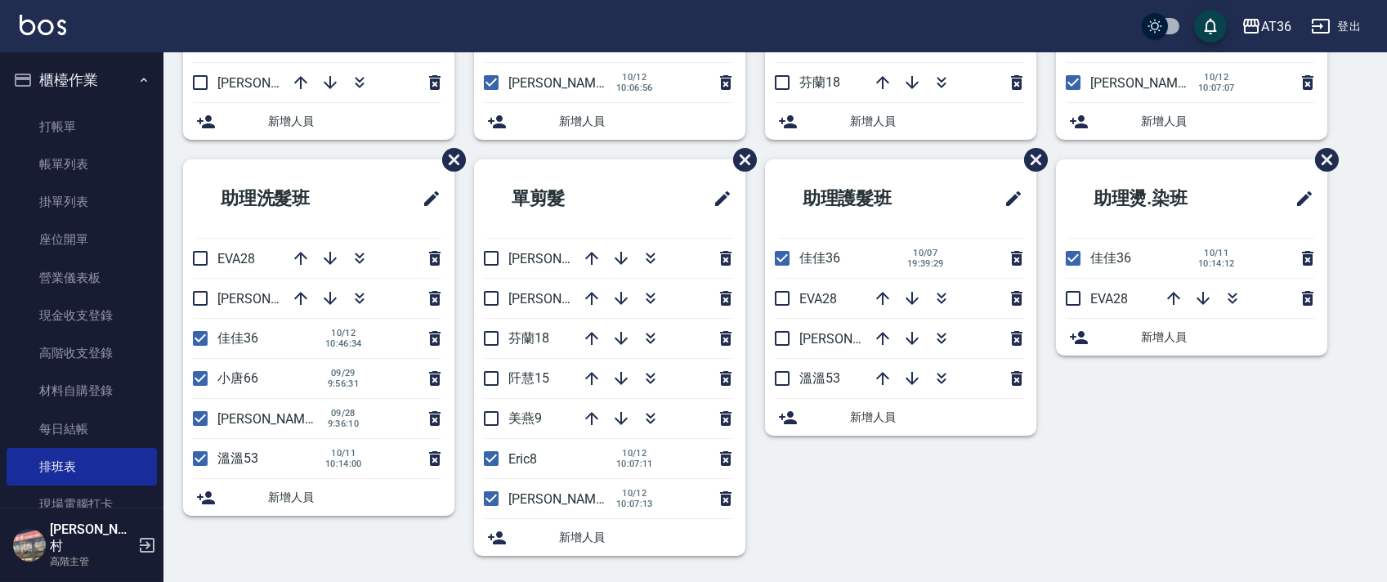
drag, startPoint x: 782, startPoint y: 335, endPoint x: 789, endPoint y: 378, distance: 43.1
click at [782, 335] on input "checkbox" at bounding box center [782, 338] width 34 height 34
checkbox input "true"
click at [783, 376] on input "checkbox" at bounding box center [782, 378] width 34 height 34
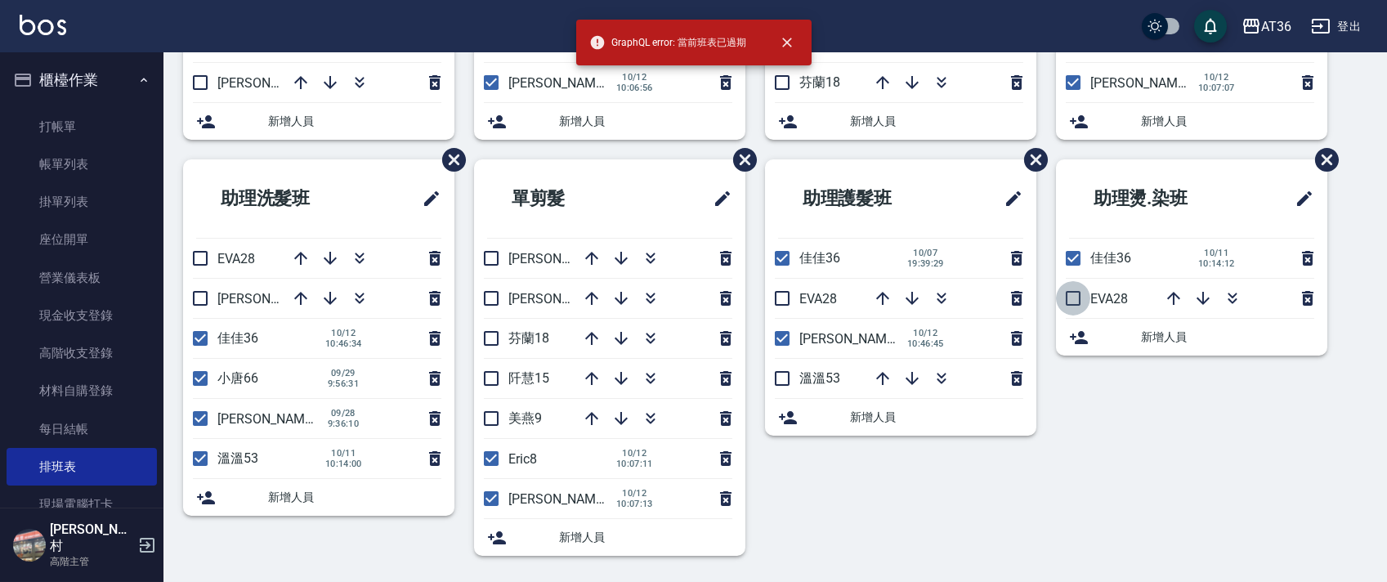
click at [1077, 303] on input "checkbox" at bounding box center [1073, 298] width 34 height 34
checkbox input "true"
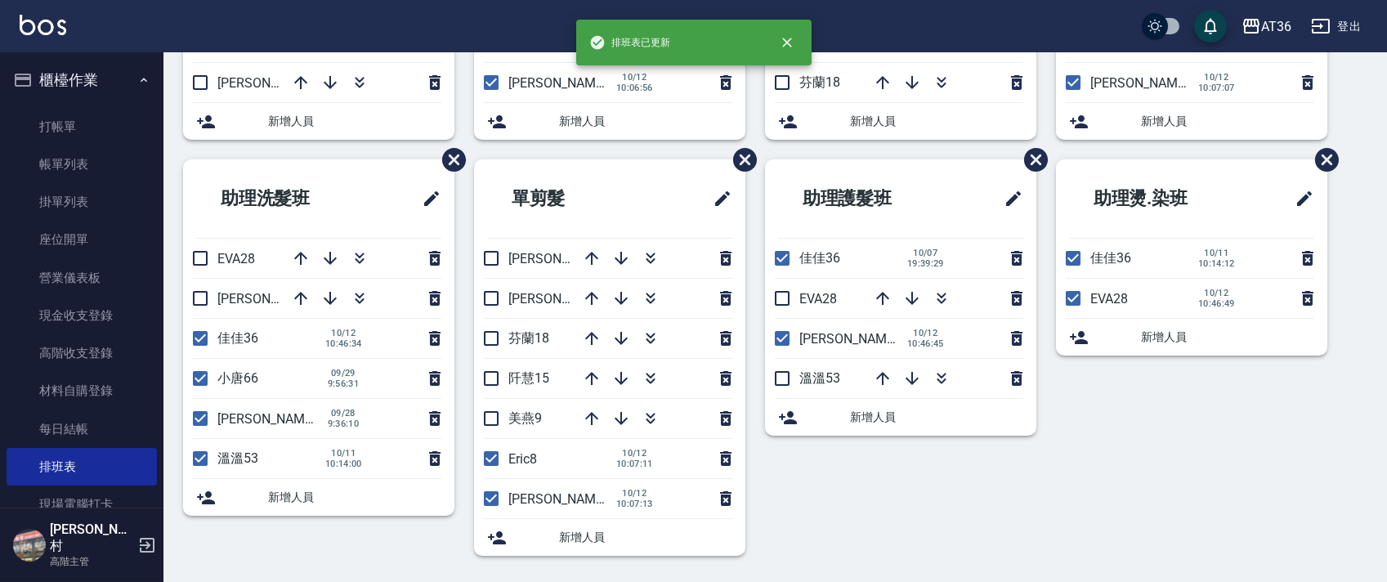
scroll to position [0, 0]
